Goal: Communication & Community: Answer question/provide support

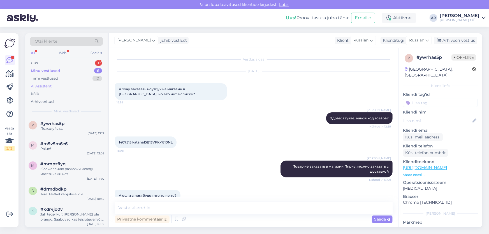
scroll to position [151, 0]
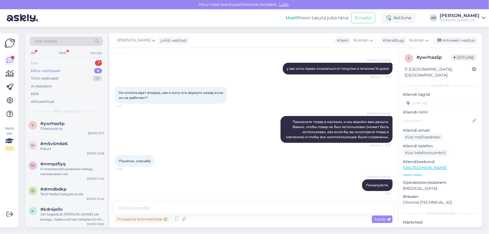
click at [52, 60] on div "Uus 1" at bounding box center [66, 63] width 73 height 8
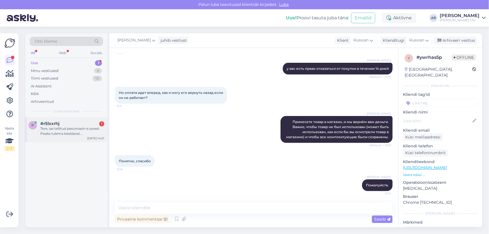
click at [82, 137] on div "r #r5lxxrhj 1 Tere, sai tellitud pesumasin e-poest. Peaks tulema kesklaost [GEO…" at bounding box center [66, 129] width 82 height 25
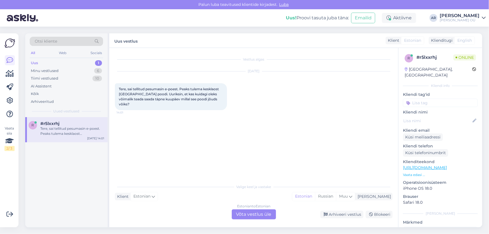
click at [238, 208] on div "Estonian to Estonian" at bounding box center [253, 206] width 33 height 5
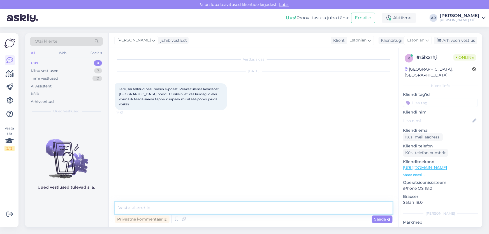
click at [186, 207] on textarea at bounding box center [254, 208] width 278 height 12
type textarea "Tere! Mis arve number"
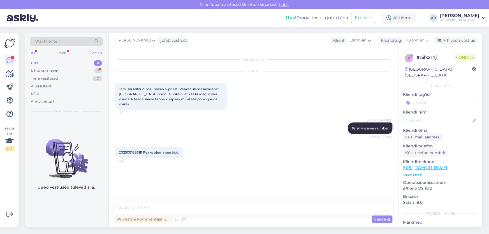
click at [127, 150] on span "2025091883111 Peaks olema see äkki." at bounding box center [149, 152] width 61 height 4
copy span "2025091883111"
click at [153, 209] on textarea at bounding box center [254, 208] width 278 height 12
click at [152, 210] on textarea at bounding box center [254, 208] width 278 height 12
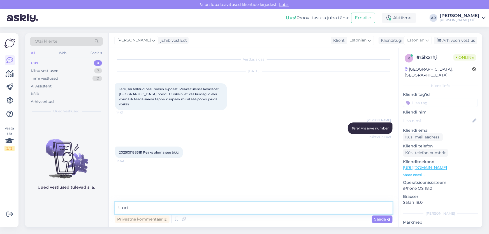
type textarea "[PERSON_NAME]"
click at [68, 71] on div "Minu vestlused 7" at bounding box center [66, 71] width 73 height 8
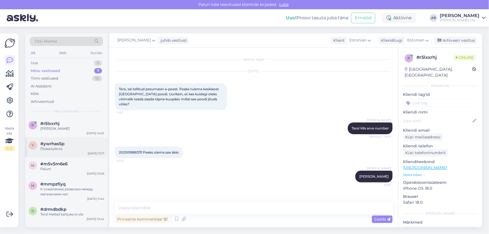
click at [84, 152] on div "y #ywrhas5p Пожалуйста. [DATE] 13:17" at bounding box center [66, 147] width 82 height 20
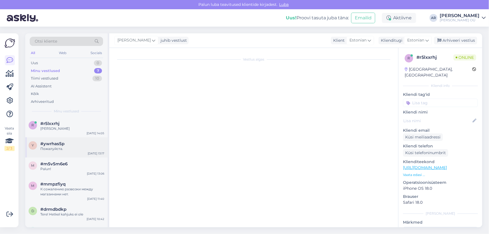
scroll to position [151, 0]
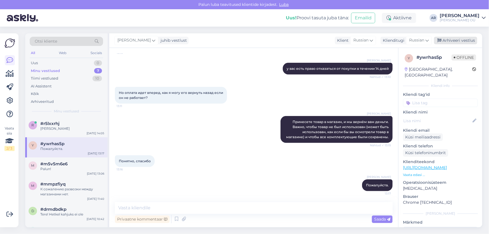
click at [459, 38] on div "Arhiveeri vestlus" at bounding box center [455, 41] width 43 height 8
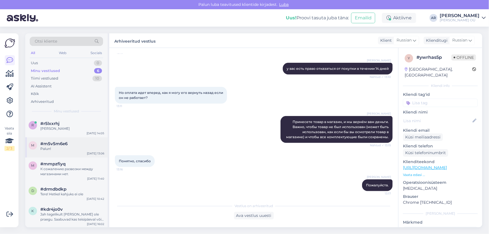
click at [83, 147] on div "Palun!" at bounding box center [72, 148] width 64 height 5
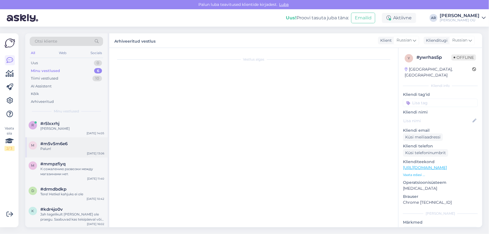
scroll to position [170, 0]
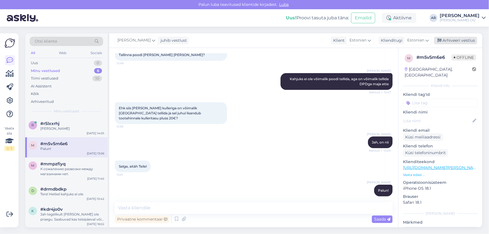
click at [452, 42] on div "Arhiveeri vestlus" at bounding box center [455, 41] width 43 height 8
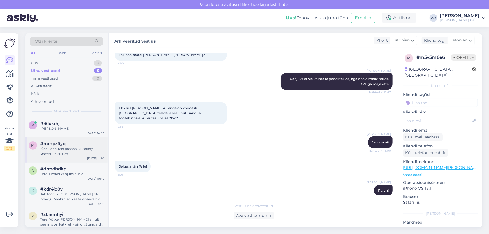
click at [85, 147] on div "К сожалению развозки между магазинами нет." at bounding box center [72, 151] width 64 height 10
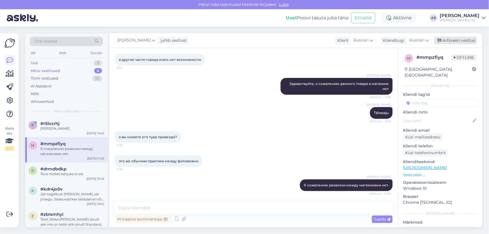
click at [454, 43] on div "Arhiveeri vestlus" at bounding box center [455, 41] width 43 height 8
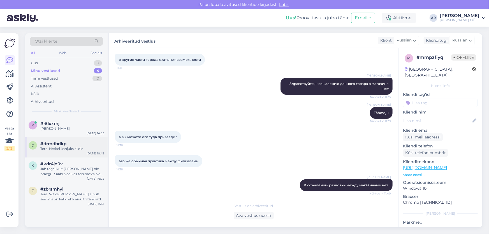
click at [74, 152] on div "d #drmdbdkp Tere! Hetkel kahjuks ei ole [DATE] 10:42" at bounding box center [66, 147] width 82 height 20
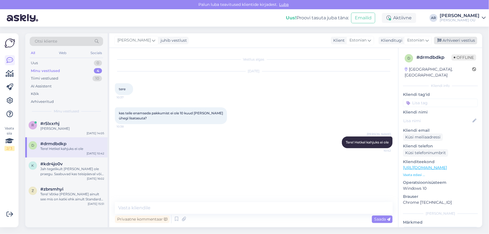
click at [449, 40] on div "Arhiveeri vestlus" at bounding box center [455, 41] width 43 height 8
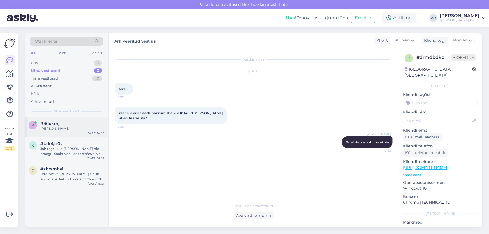
click at [70, 121] on div "#r5lxxrhj" at bounding box center [72, 123] width 64 height 5
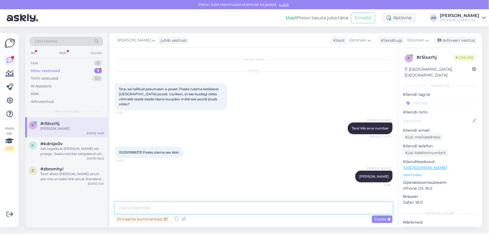
click at [150, 207] on textarea at bounding box center [254, 208] width 278 height 12
type textarea "Jõuab poodi homme"
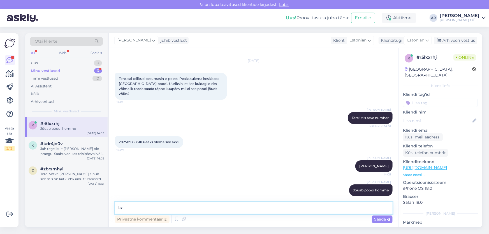
type textarea "k"
click at [191, 209] on textarea "Kauplus saadab SMS, [PERSON_NAME] [PERSON_NAME]" at bounding box center [254, 208] width 278 height 12
click at [227, 210] on textarea "Kauplus saadab SMS, [PERSON_NAME] on [PERSON_NAME]" at bounding box center [254, 208] width 278 height 12
type textarea "Kauplus saadab SMS, [PERSON_NAME] on [PERSON_NAME]."
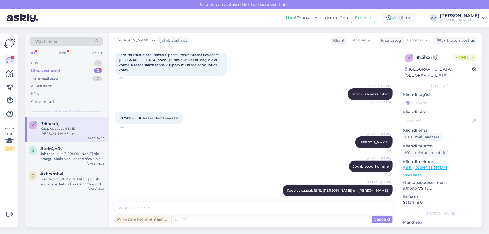
click at [53, 70] on div "Minu vestlused" at bounding box center [45, 71] width 29 height 6
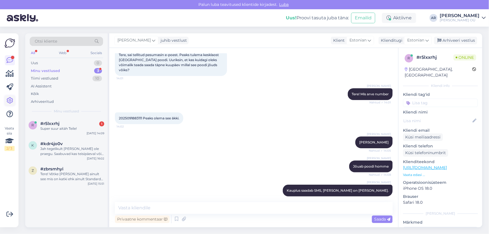
scroll to position [59, 0]
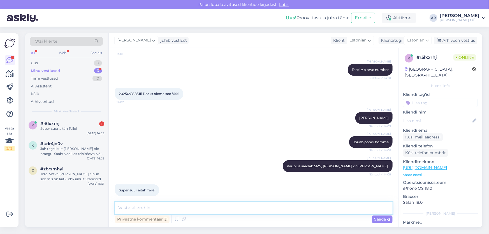
click at [160, 206] on textarea at bounding box center [254, 208] width 278 height 12
type textarea "Palun!"
